Goal: Check status

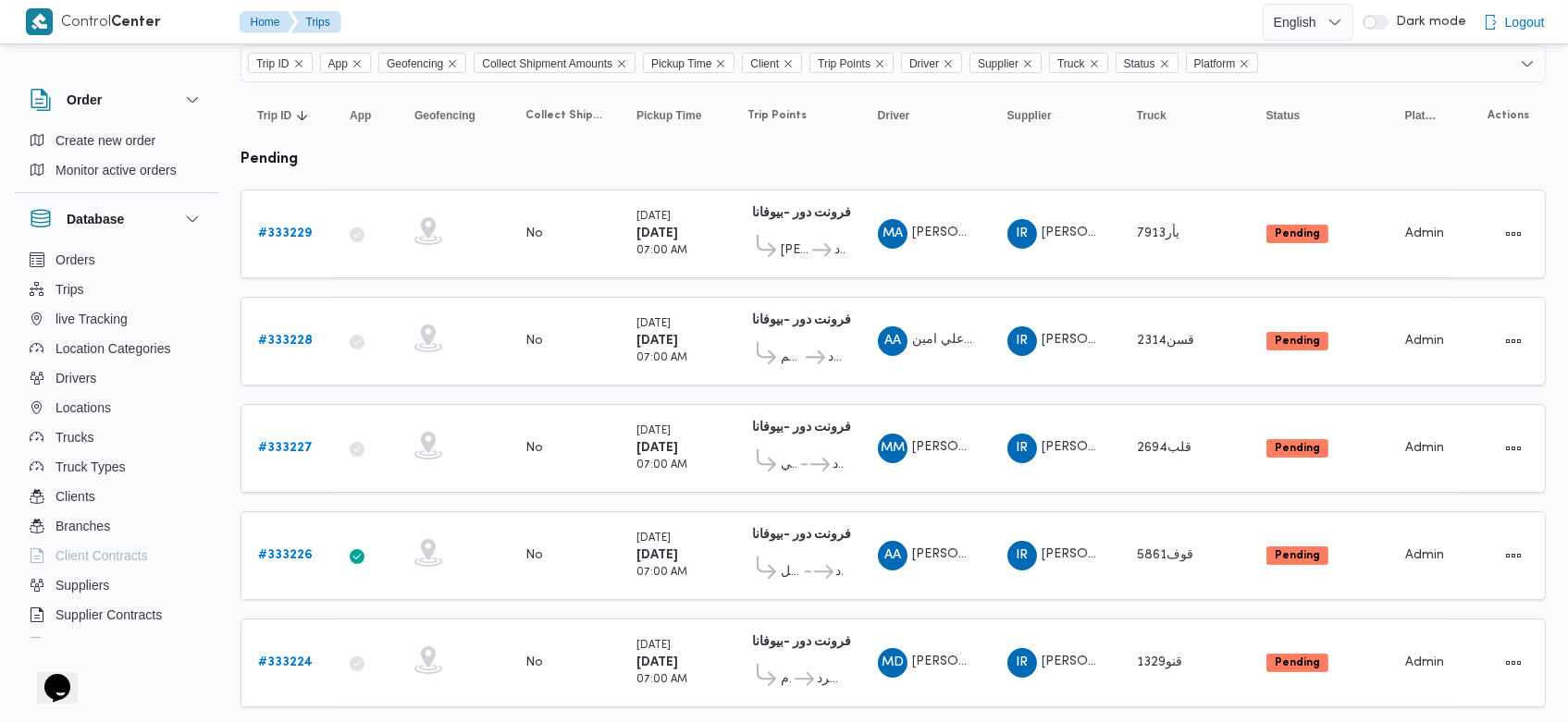
scroll to position [162, 0]
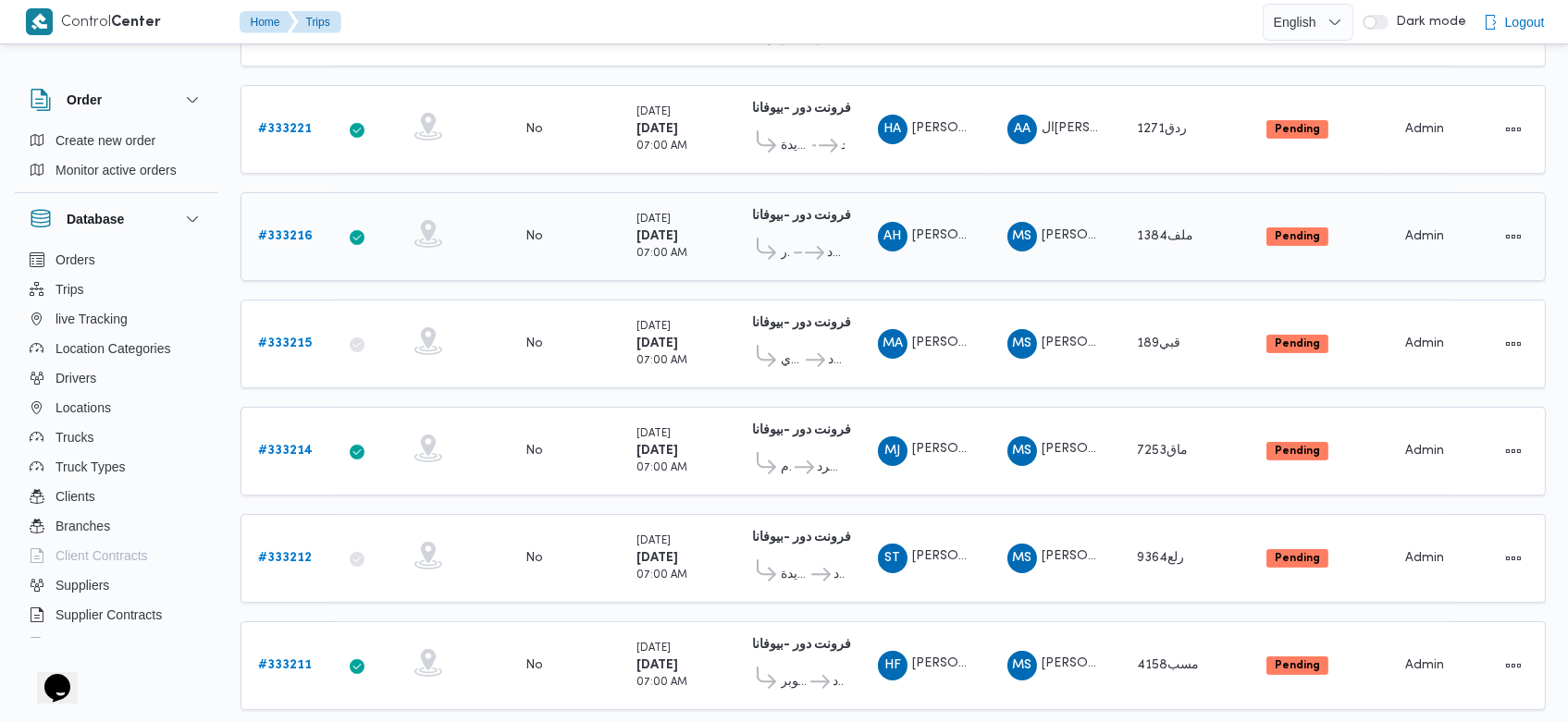
scroll to position [1027, 0]
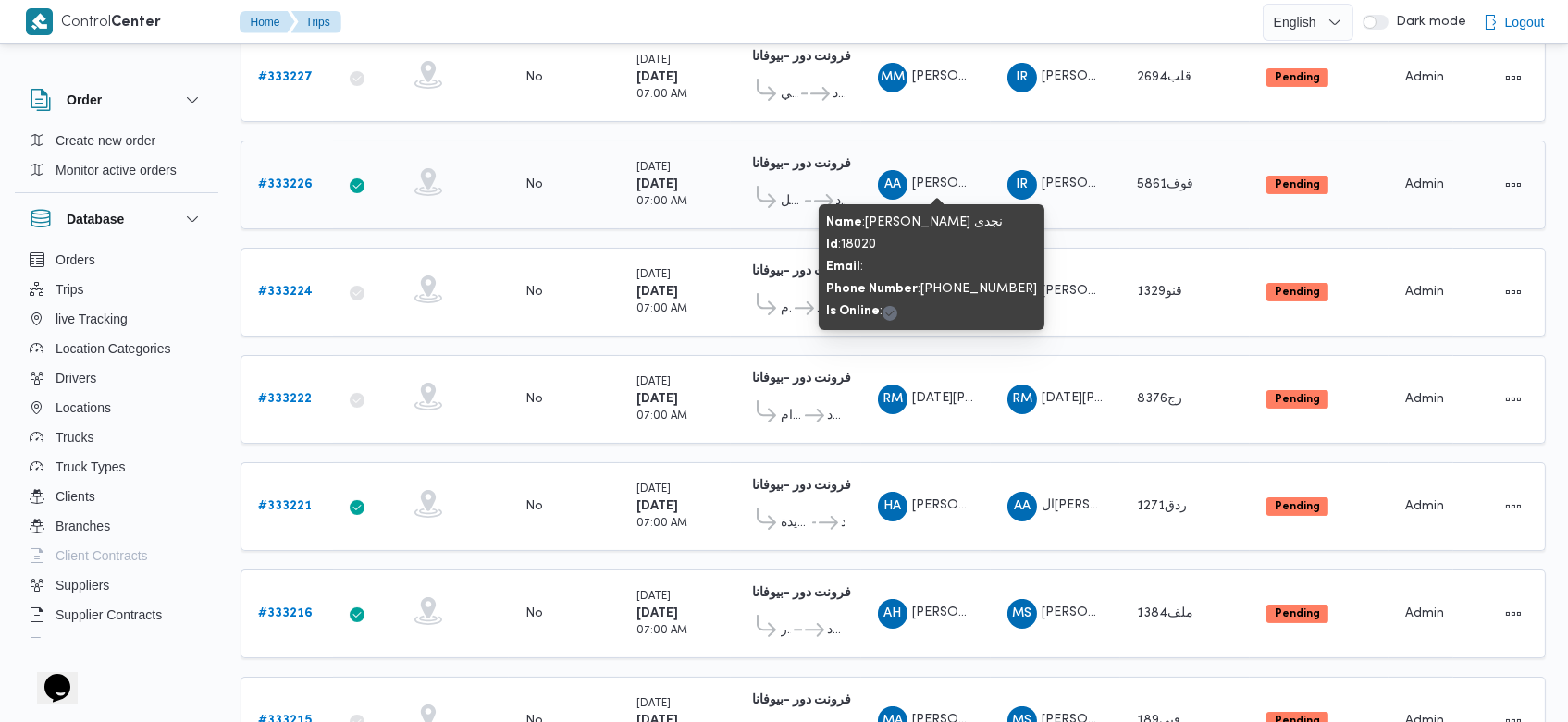
scroll to position [280, 0]
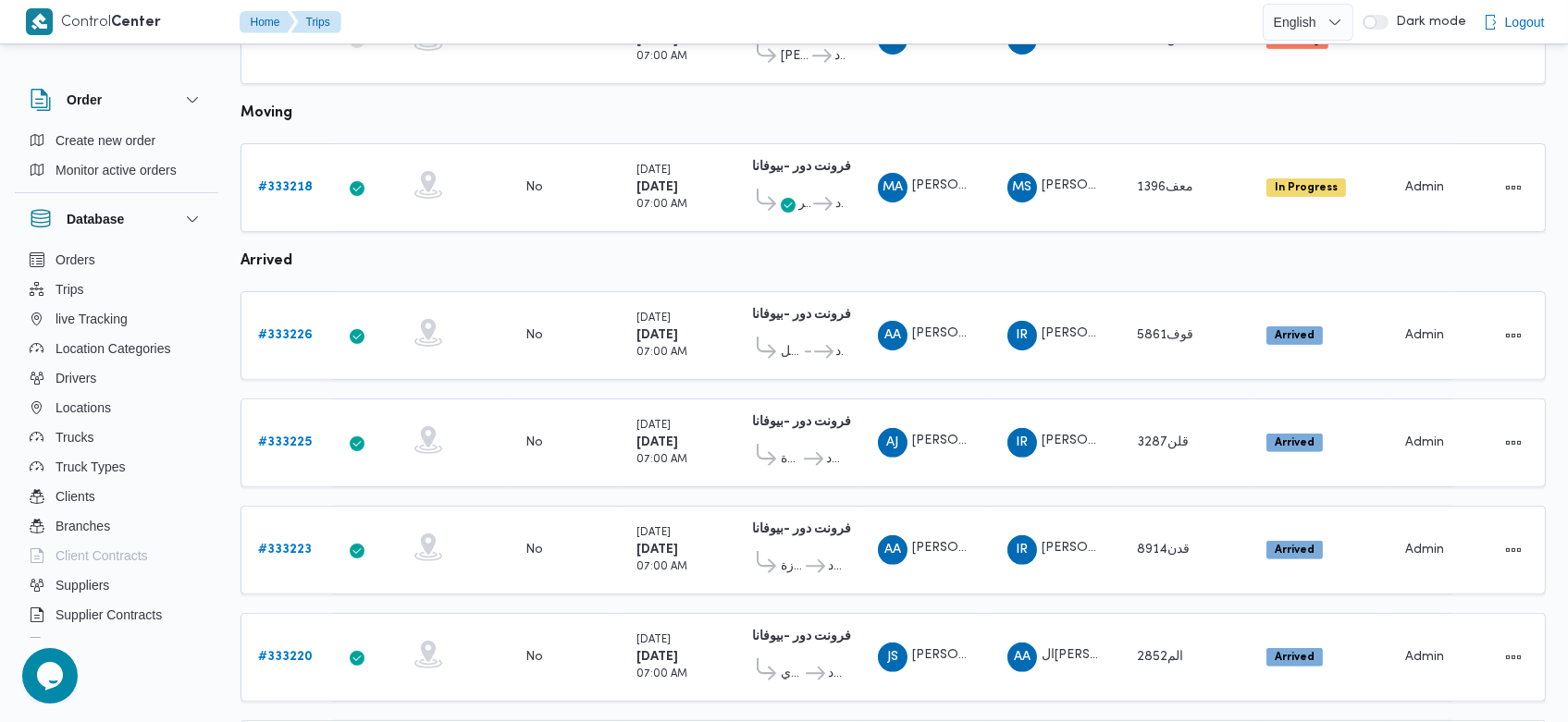
scroll to position [1357, 0]
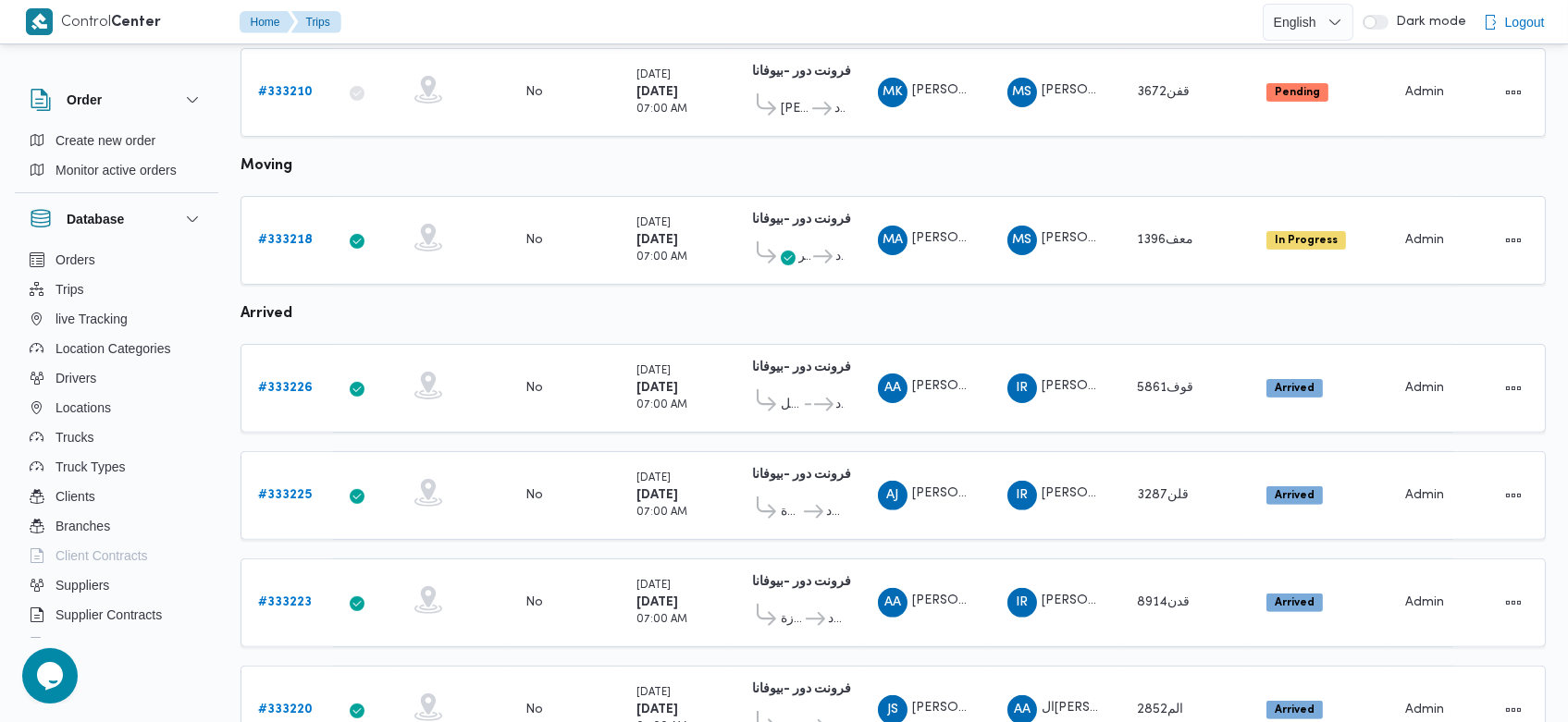
click at [836, 285] on table "Trip ID Click to sort in ascending order App Click to sort in ascending order G…" at bounding box center [893, 35] width 1305 height 2334
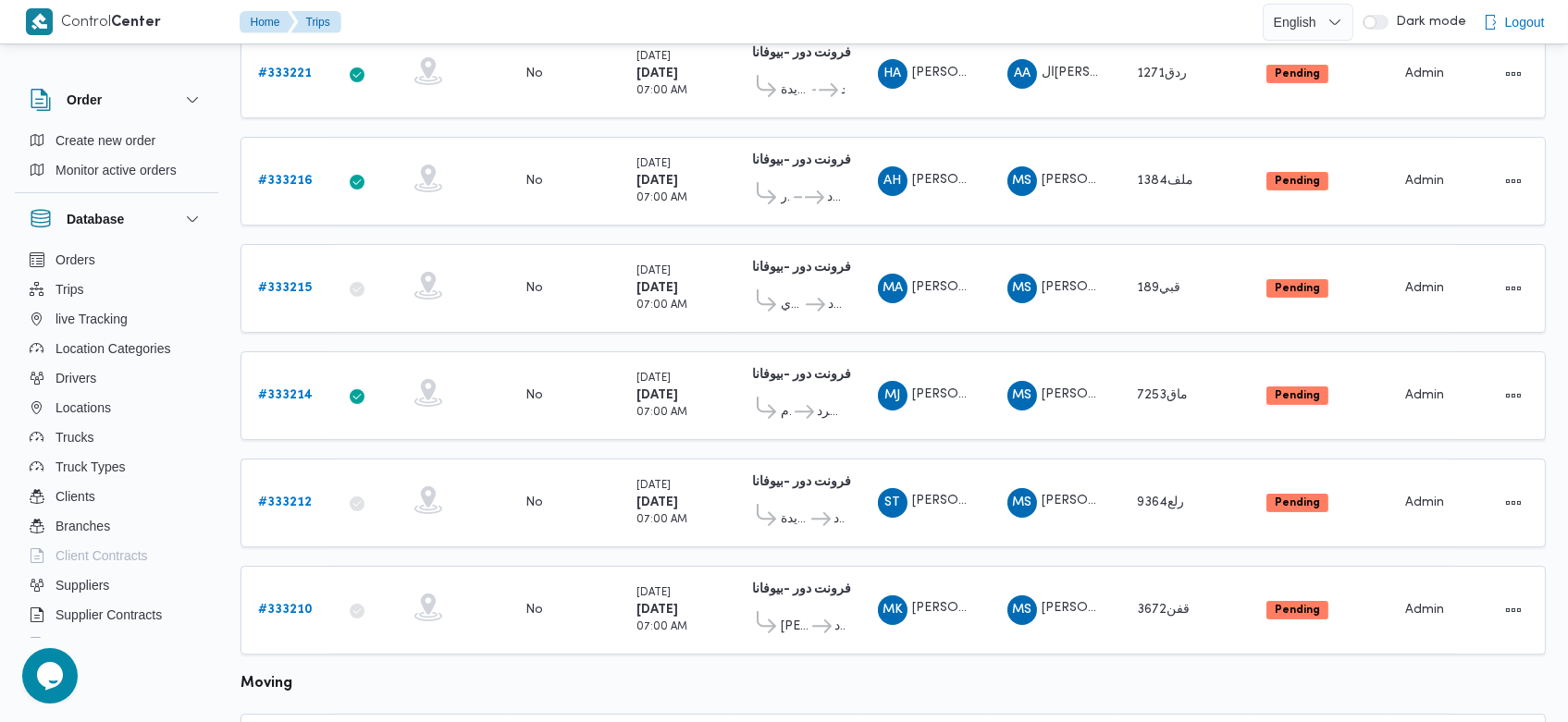
scroll to position [777, 0]
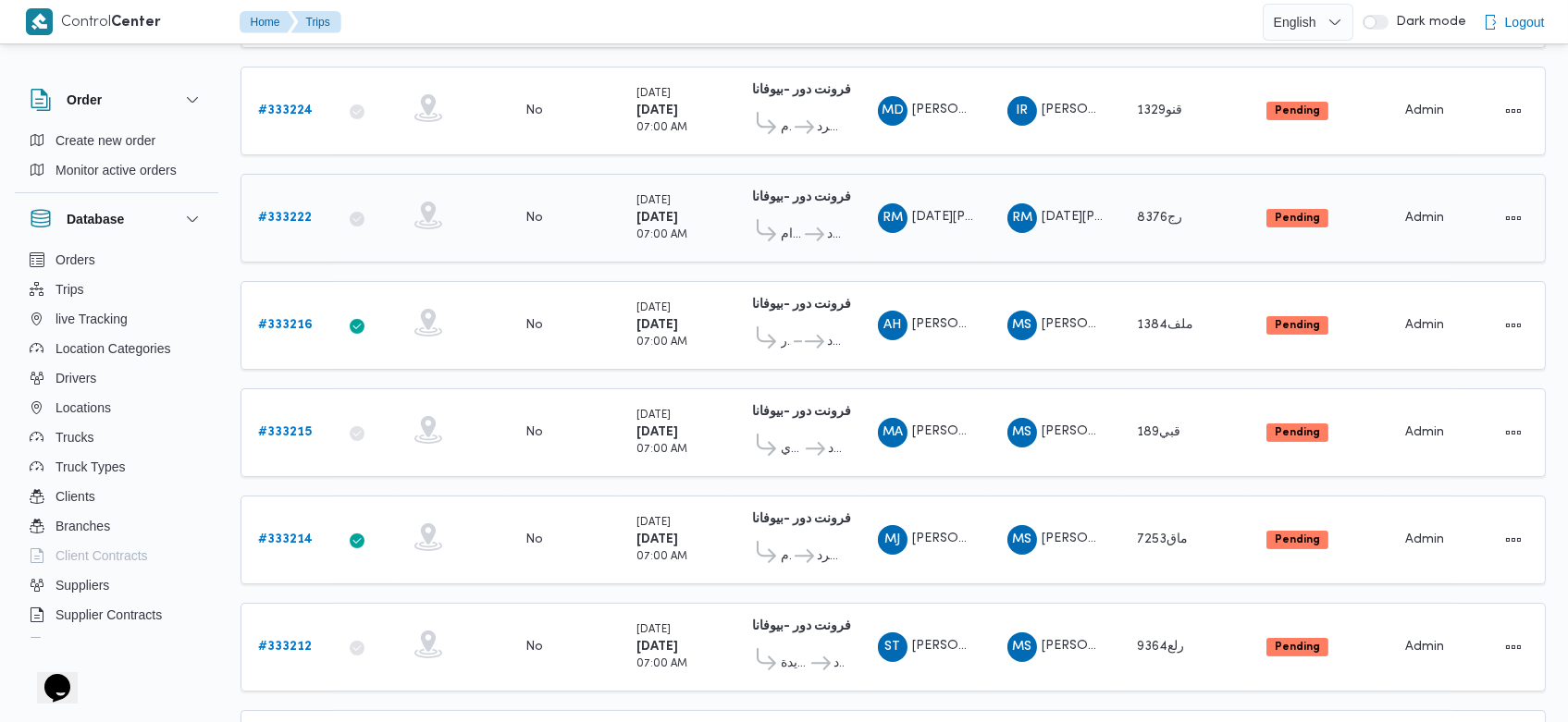
scroll to position [587, 0]
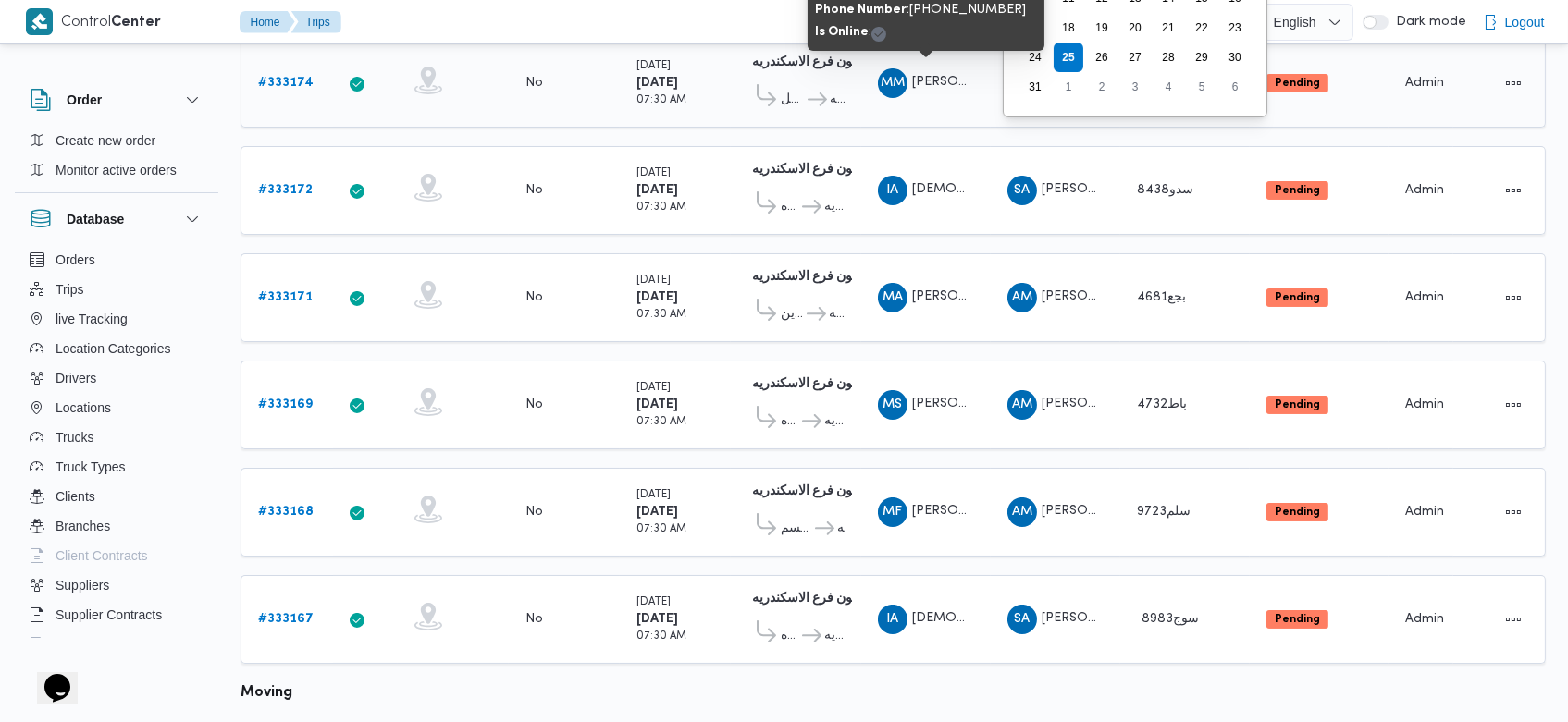
scroll to position [296, 0]
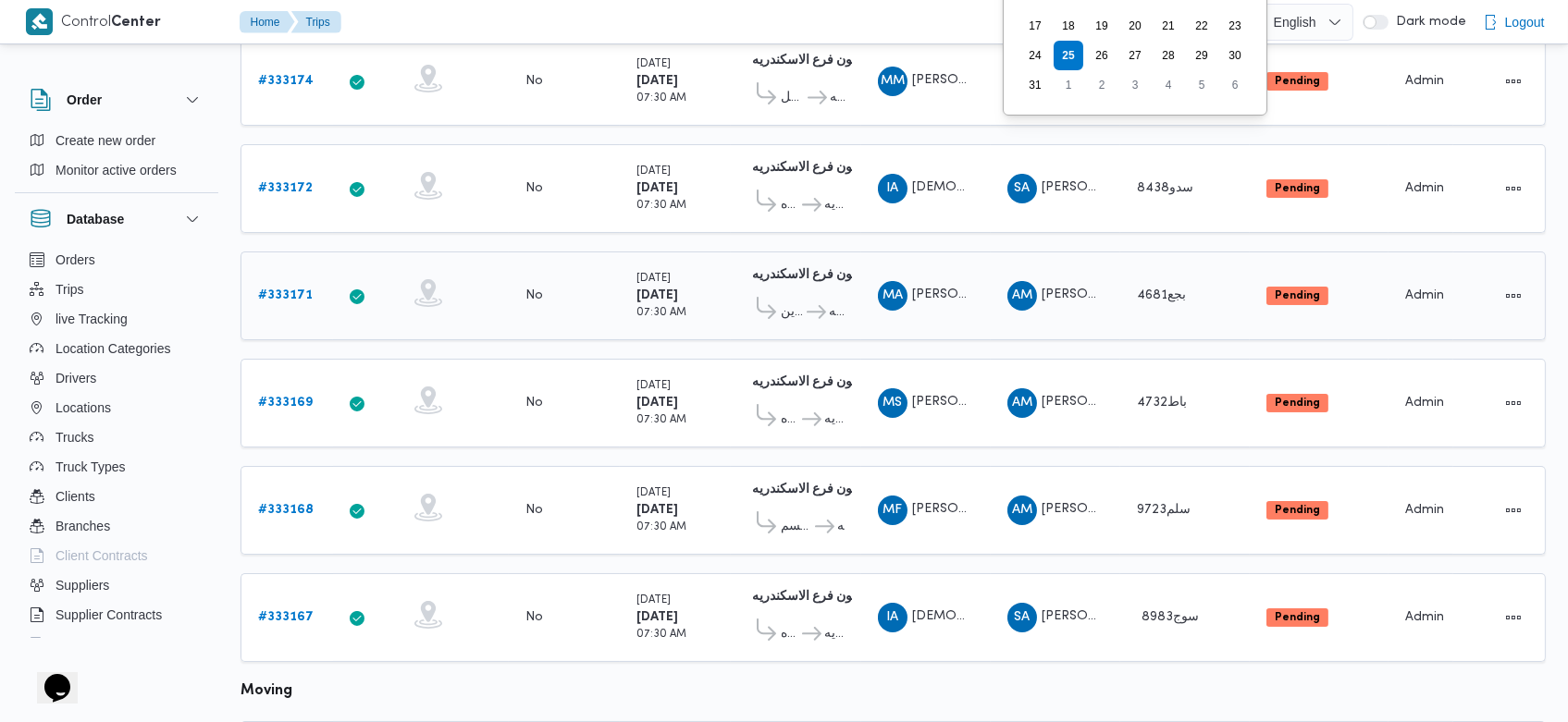
click at [298, 289] on b "# 333171" at bounding box center [286, 295] width 54 height 12
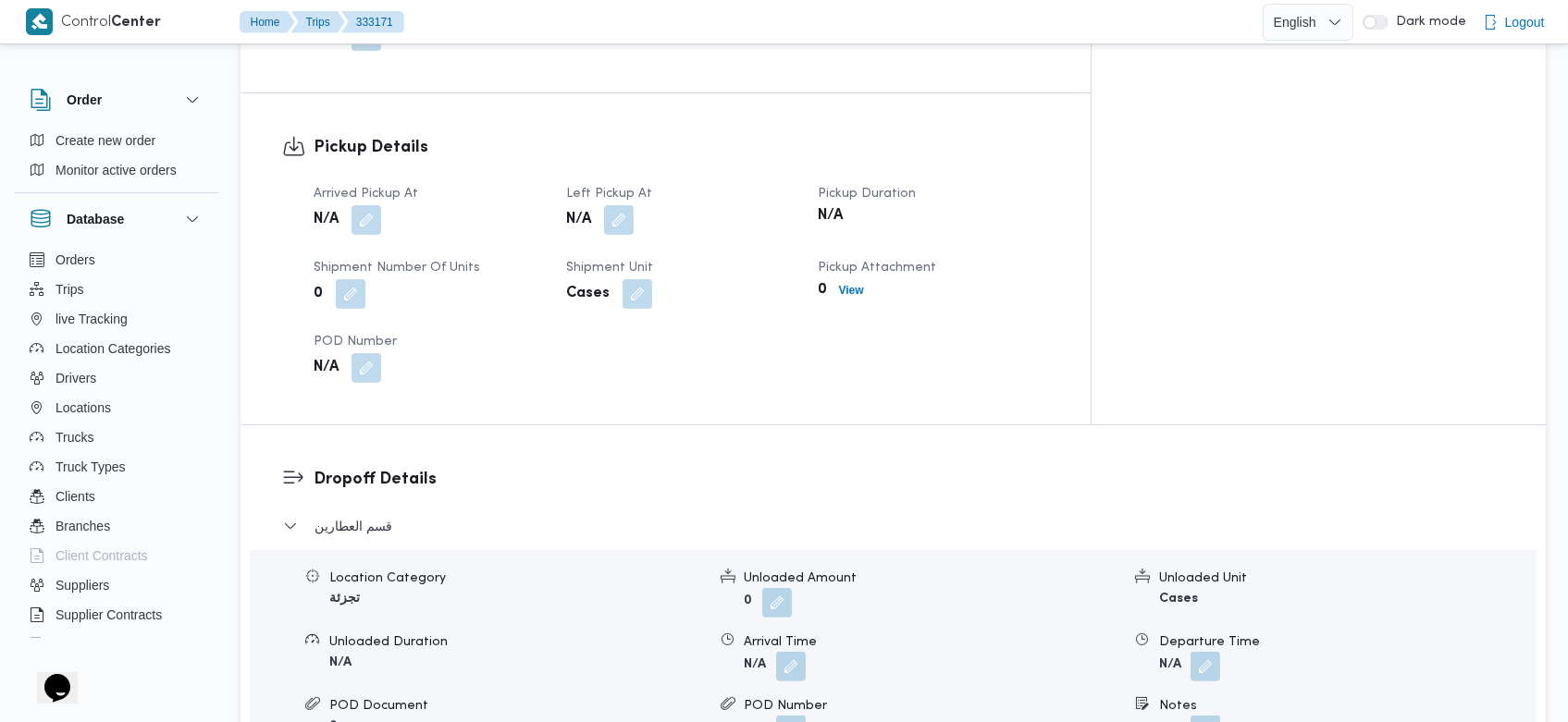
scroll to position [1164, 0]
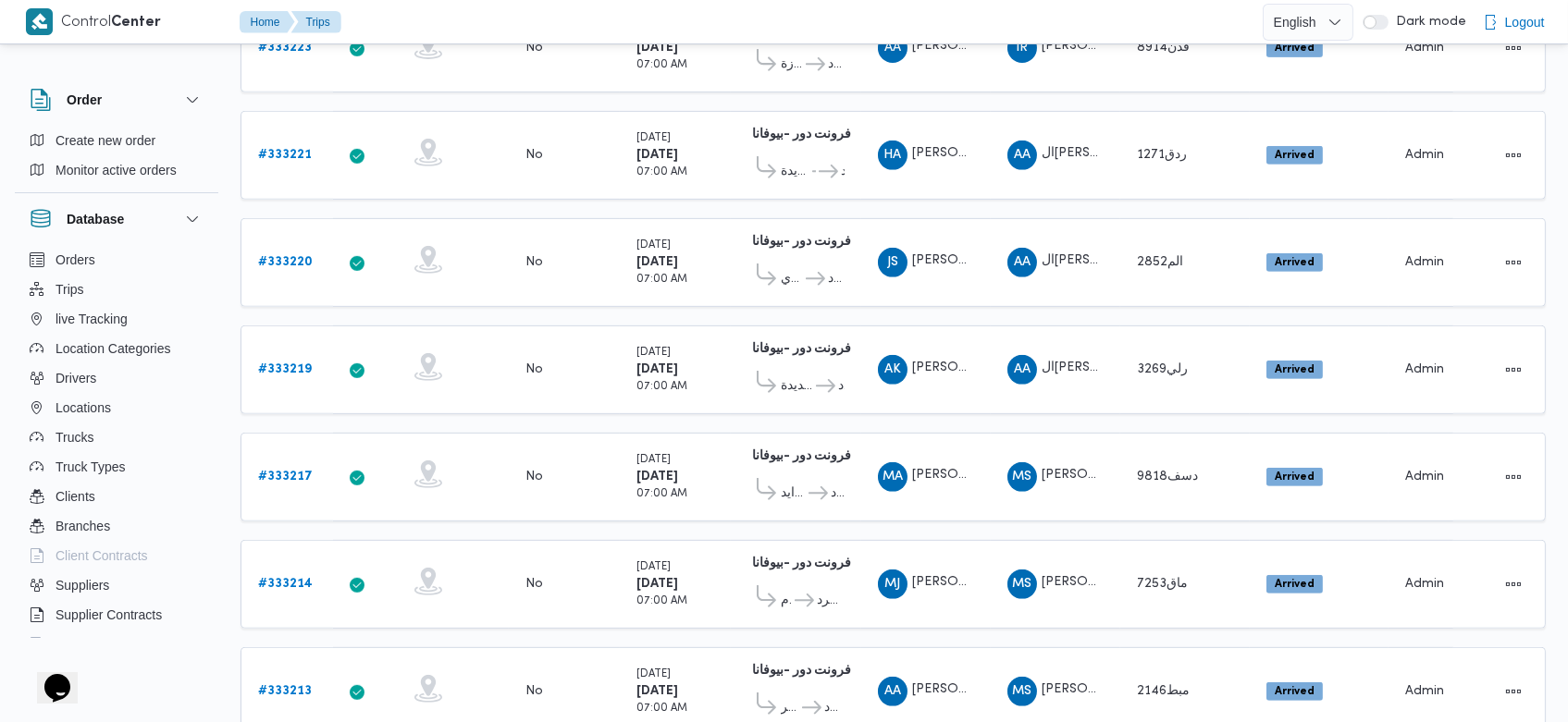
scroll to position [1829, 0]
